Goal: Browse casually

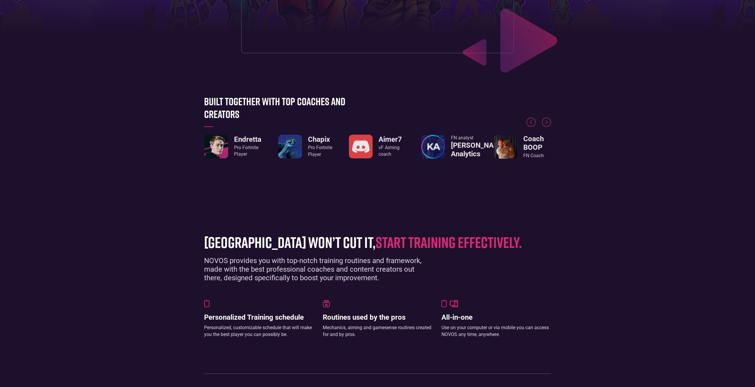
scroll to position [267, 0]
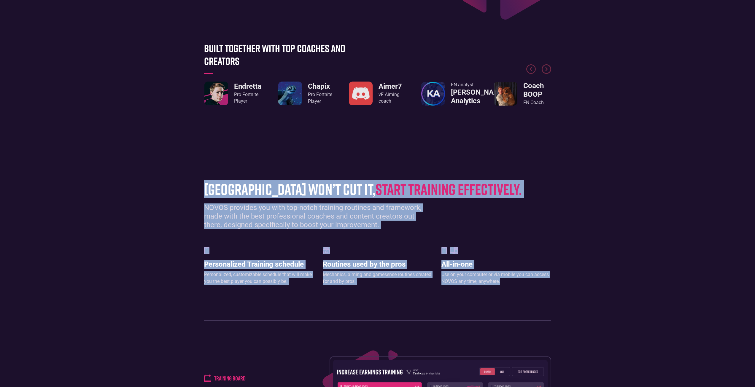
drag, startPoint x: 200, startPoint y: 188, endPoint x: 527, endPoint y: 289, distance: 342.8
click at [526, 288] on section "[GEOGRAPHIC_DATA] won’t cut it, start training effectively. NOVOS provides you …" at bounding box center [377, 248] width 755 height 182
click at [542, 302] on div "[GEOGRAPHIC_DATA] won’t cut it, start training effectively. NOVOS provides you …" at bounding box center [377, 248] width 353 height 146
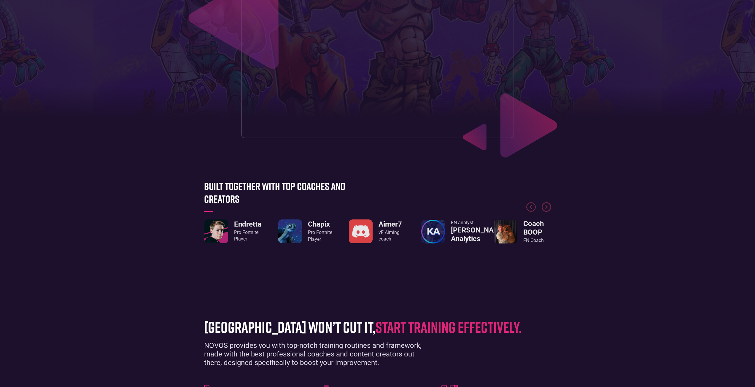
scroll to position [0, 0]
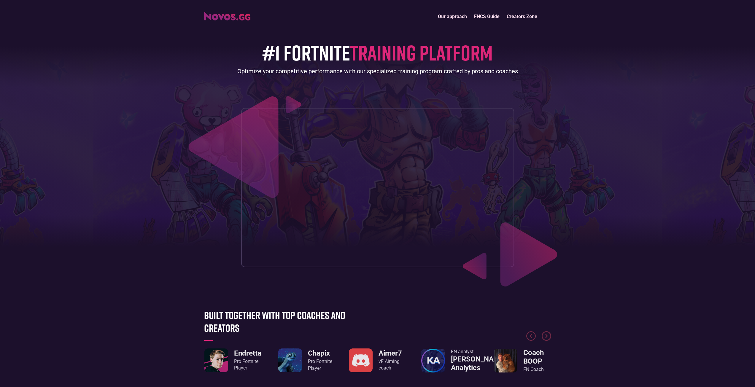
click at [231, 342] on div at bounding box center [377, 324] width 347 height 45
click at [230, 352] on link "Endretta Pro Fortnite Player" at bounding box center [232, 361] width 57 height 24
click at [252, 353] on h3 "Endretta" at bounding box center [247, 353] width 27 height 9
click at [253, 353] on h3 "Endretta" at bounding box center [247, 353] width 27 height 9
